Goal: Obtain resource: Download file/media

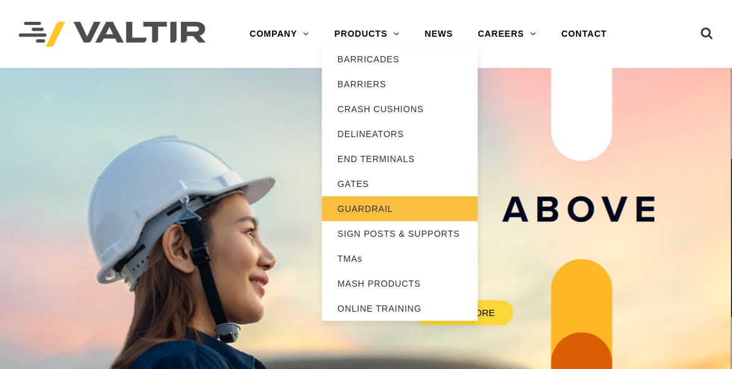
click at [388, 208] on link "GUARDRAIL" at bounding box center [400, 209] width 156 height 25
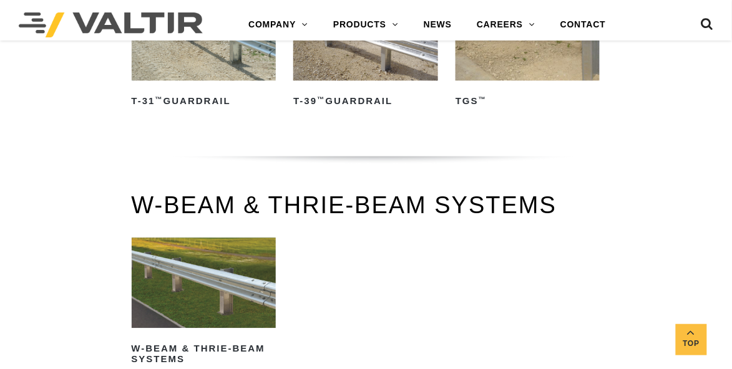
scroll to position [665, 0]
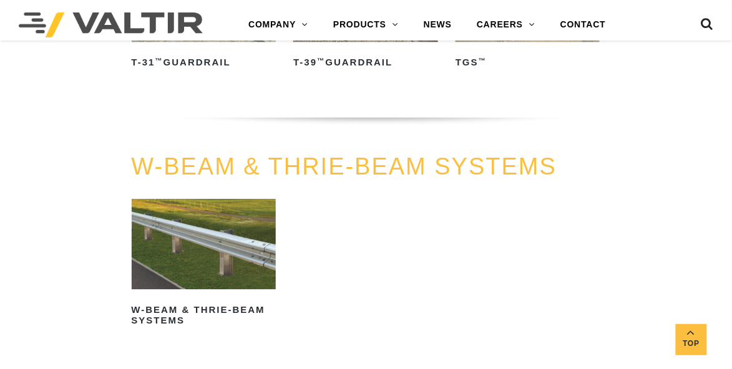
click at [215, 243] on img at bounding box center [204, 244] width 144 height 90
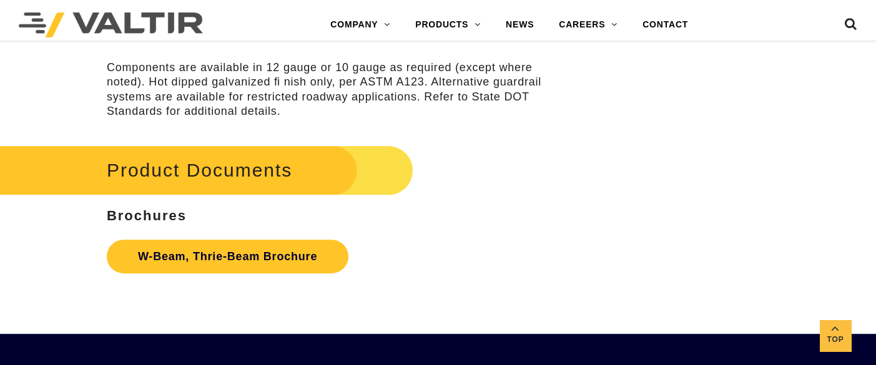
scroll to position [3744, 0]
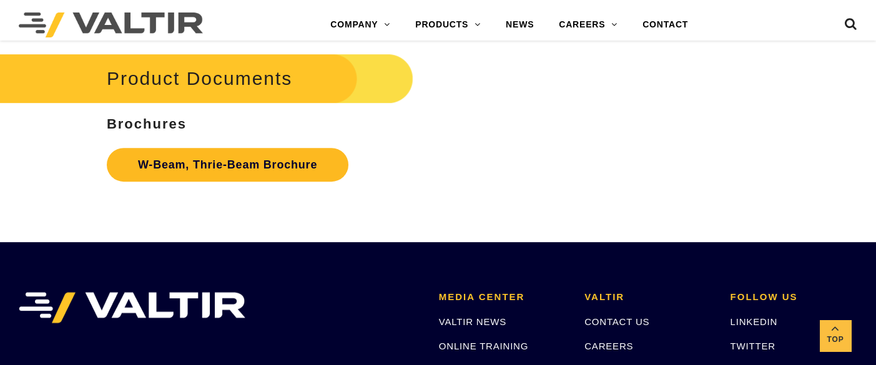
click at [306, 176] on link "W-Beam, Thrie-Beam Brochure" at bounding box center [227, 165] width 241 height 34
